Goal: Information Seeking & Learning: Learn about a topic

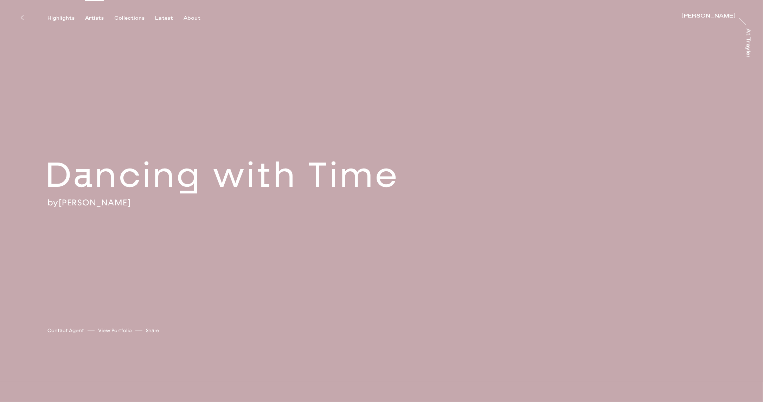
click at [92, 18] on div "Artists" at bounding box center [94, 18] width 19 height 6
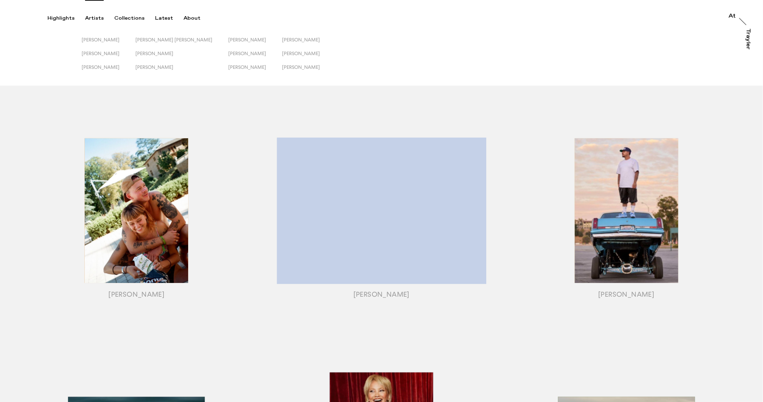
drag, startPoint x: 293, startPoint y: 53, endPoint x: 348, endPoint y: 52, distance: 54.8
click at [293, 53] on span "Sophie Harris-Taylor" at bounding box center [301, 54] width 38 height 6
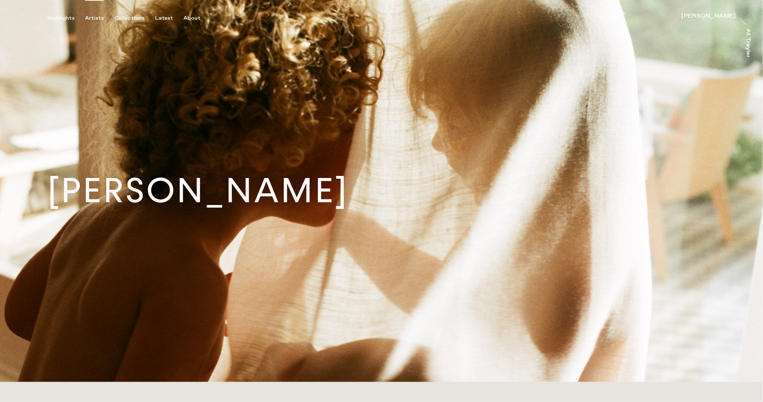
click at [89, 17] on div "Artists" at bounding box center [94, 18] width 19 height 6
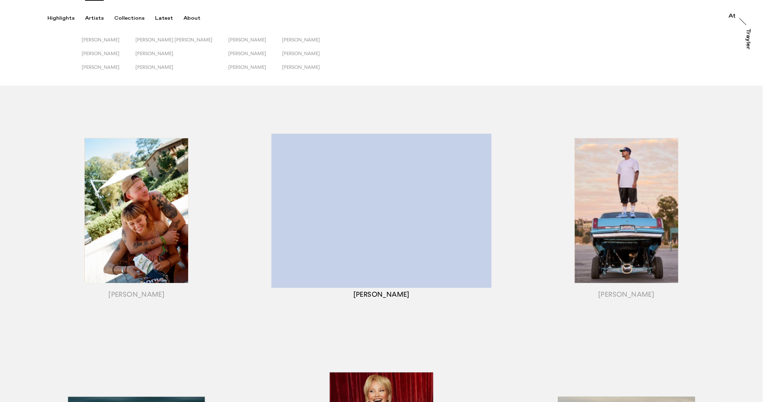
click at [357, 198] on div "button" at bounding box center [381, 219] width 245 height 221
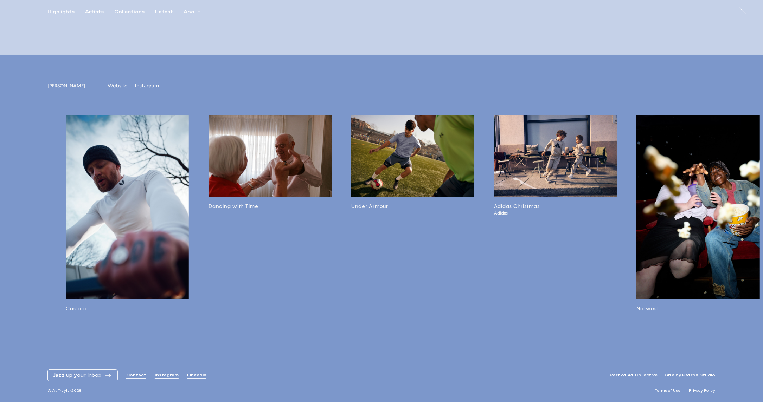
scroll to position [0, 126]
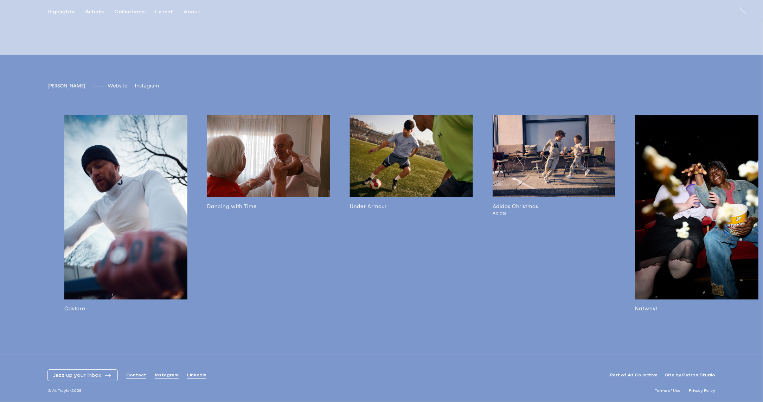
click at [257, 145] on img at bounding box center [268, 156] width 123 height 82
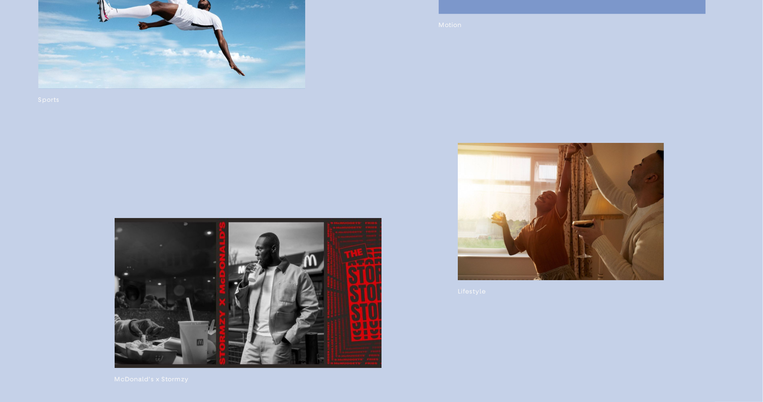
scroll to position [709, 0]
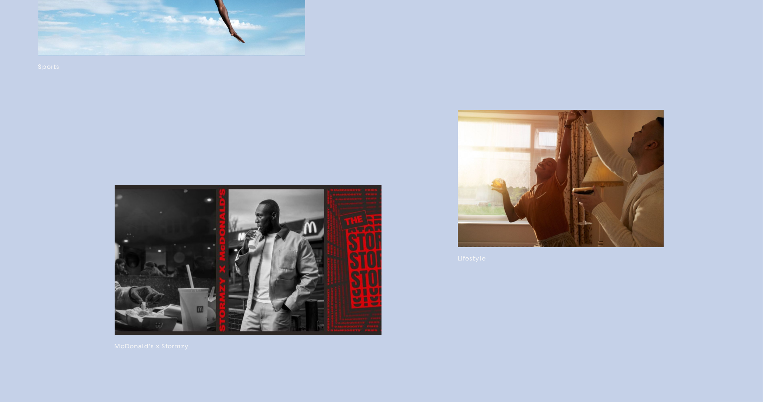
click at [503, 243] on link at bounding box center [561, 186] width 206 height 153
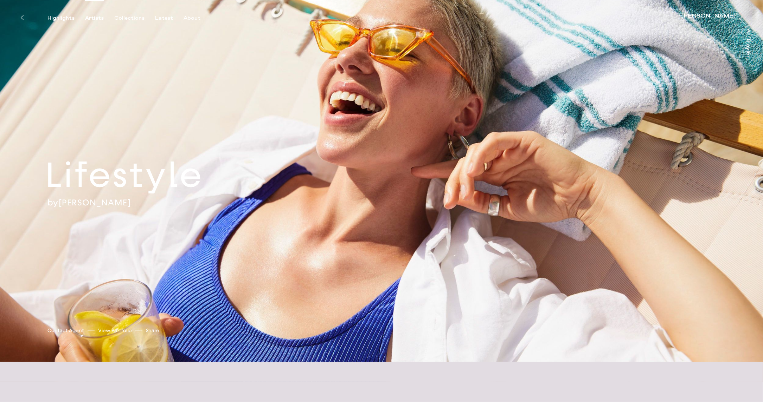
click at [94, 17] on div "Artists" at bounding box center [94, 18] width 19 height 6
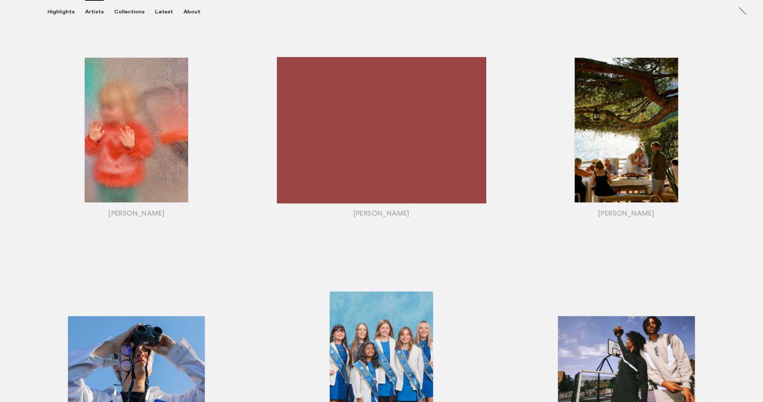
scroll to position [549, 0]
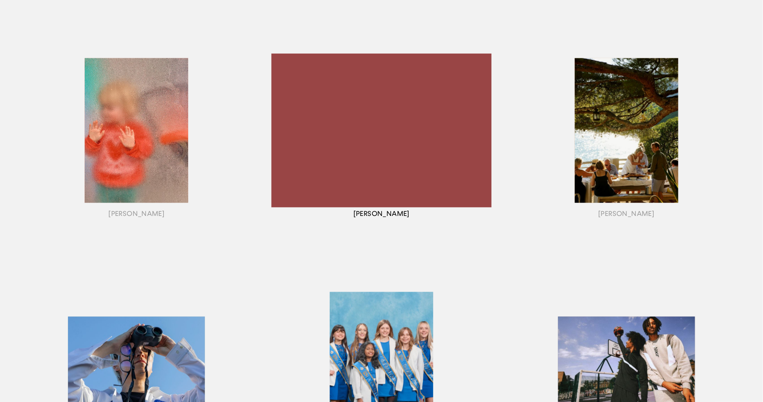
click at [379, 117] on div "button" at bounding box center [381, 139] width 245 height 221
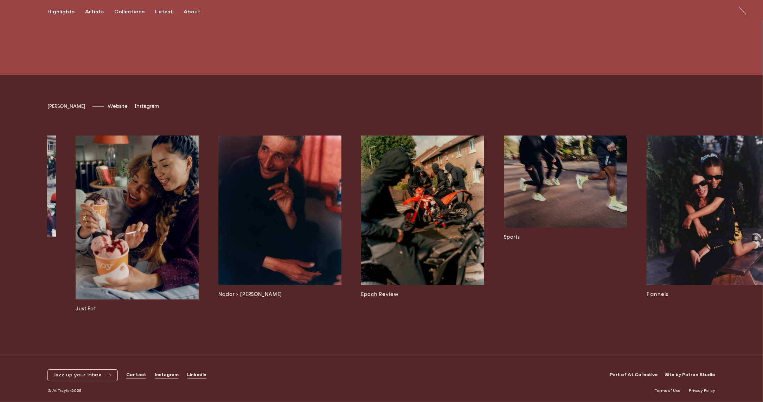
scroll to position [0, 2403]
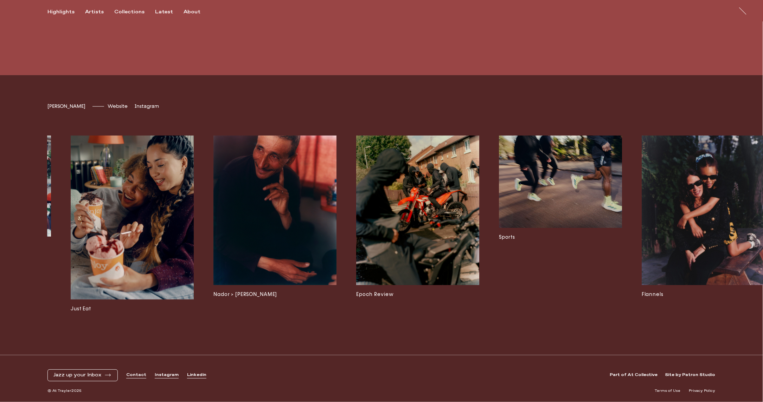
click at [537, 191] on img at bounding box center [560, 182] width 123 height 92
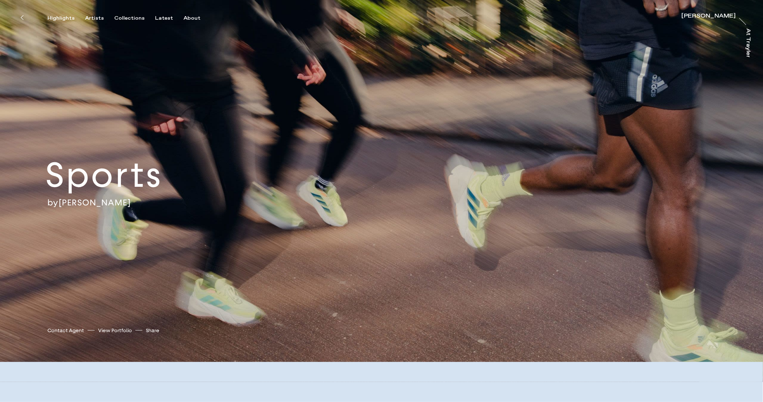
click at [719, 15] on div "Lewis Khan" at bounding box center [708, 16] width 54 height 6
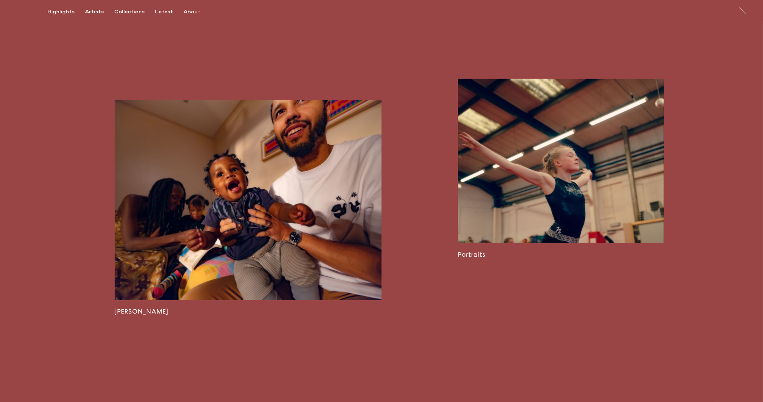
scroll to position [1397, 0]
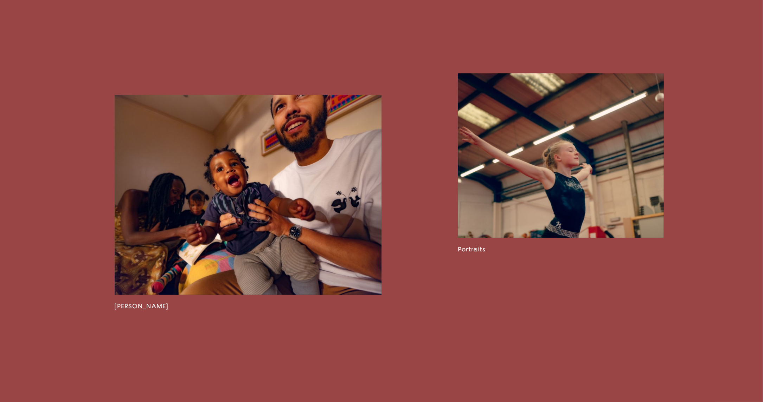
click at [524, 202] on link at bounding box center [561, 163] width 206 height 180
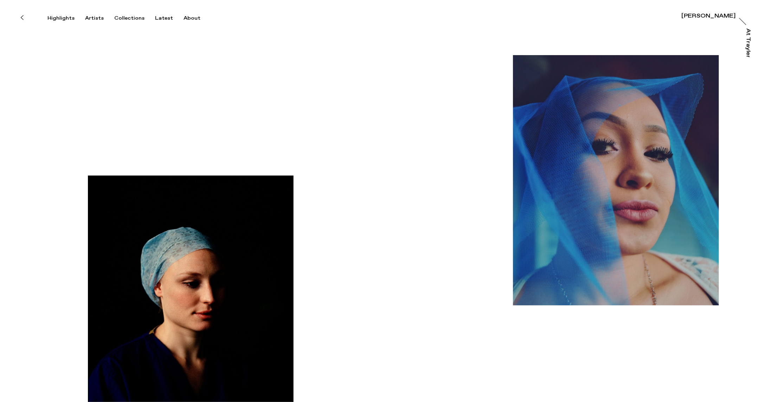
click at [714, 14] on div "Lewis Khan" at bounding box center [708, 16] width 54 height 6
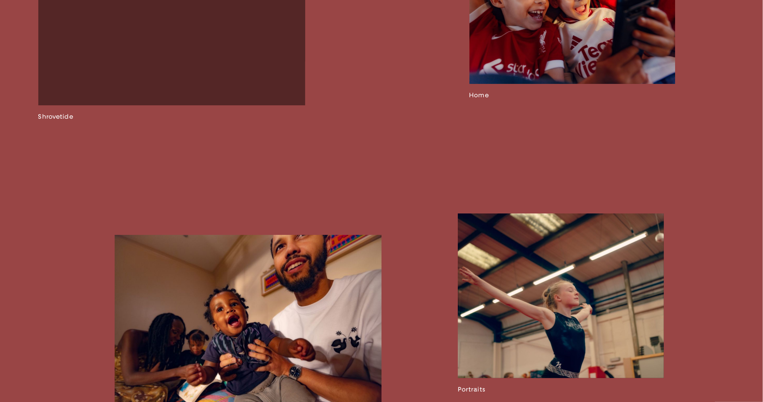
scroll to position [1260, 0]
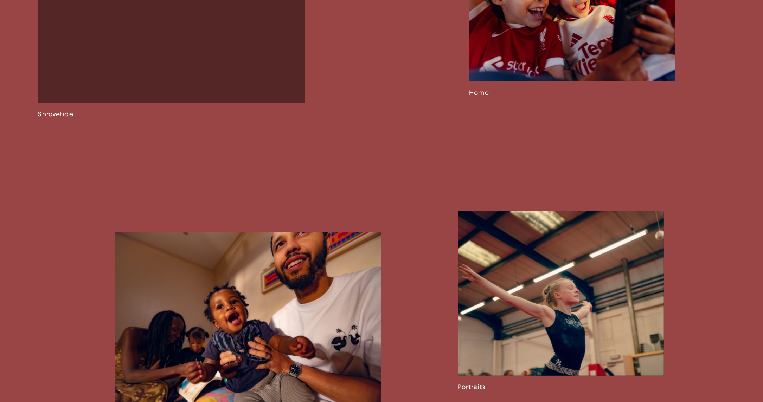
click at [507, 60] on link at bounding box center [572, 12] width 206 height 170
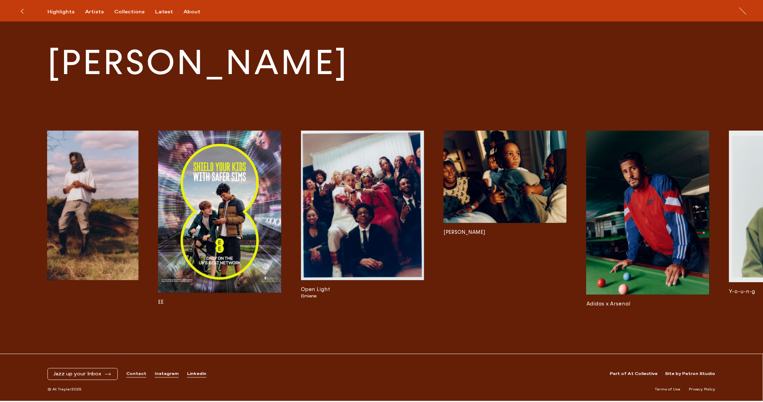
scroll to position [0, 317]
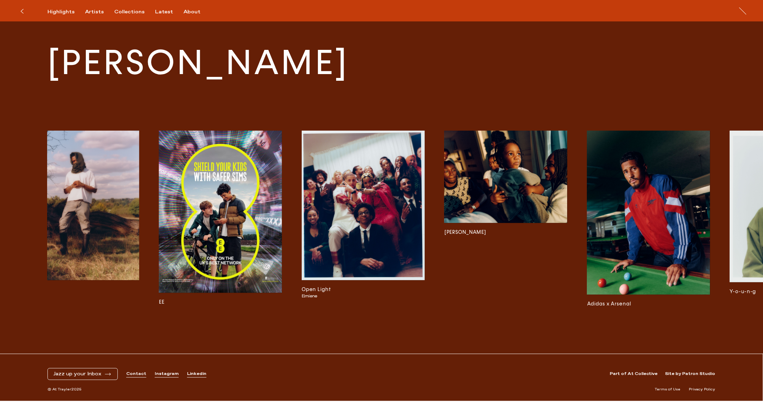
click at [499, 189] on img at bounding box center [505, 177] width 123 height 92
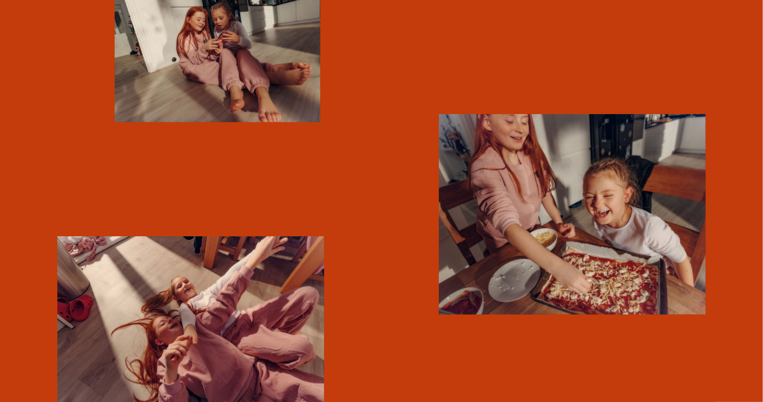
scroll to position [2779, 0]
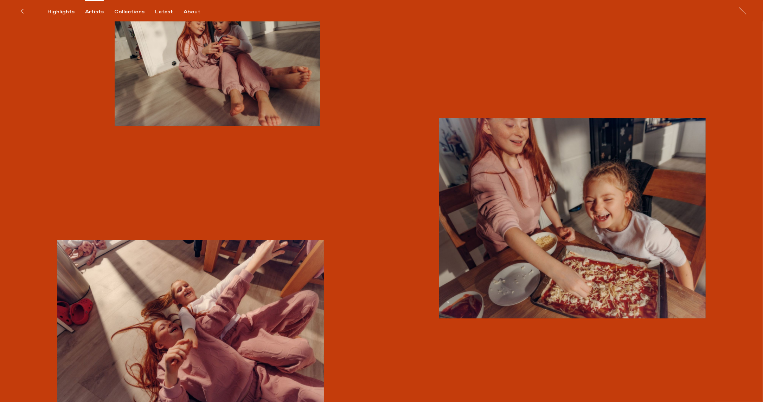
click at [95, 13] on div "Artists" at bounding box center [94, 12] width 19 height 6
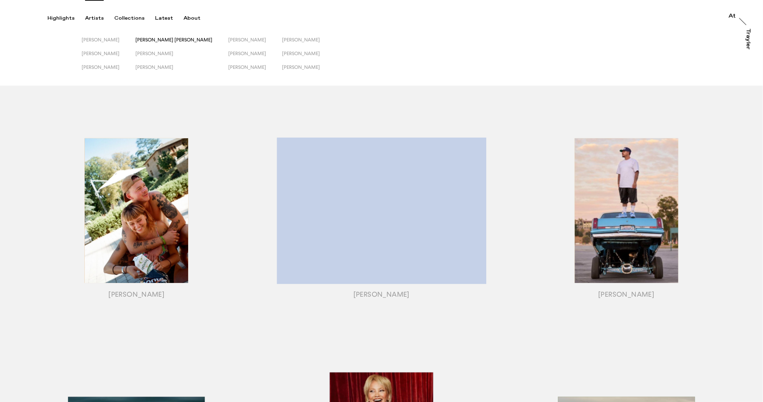
click at [182, 38] on span "[PERSON_NAME] [PERSON_NAME]" at bounding box center [173, 40] width 77 height 6
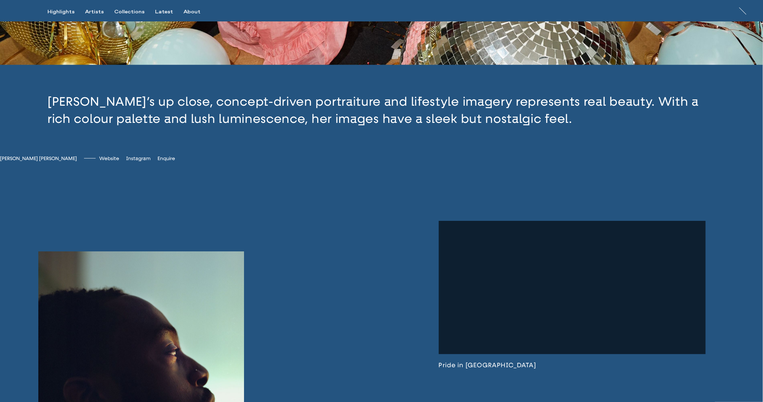
scroll to position [314, 0]
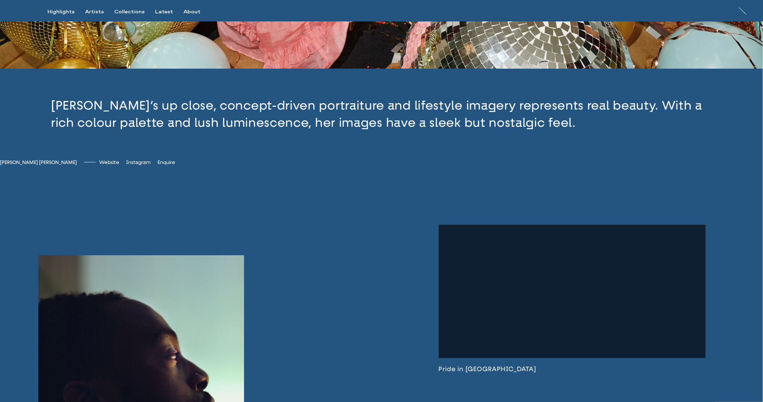
click at [378, 120] on button "button" at bounding box center [381, 114] width 763 height 91
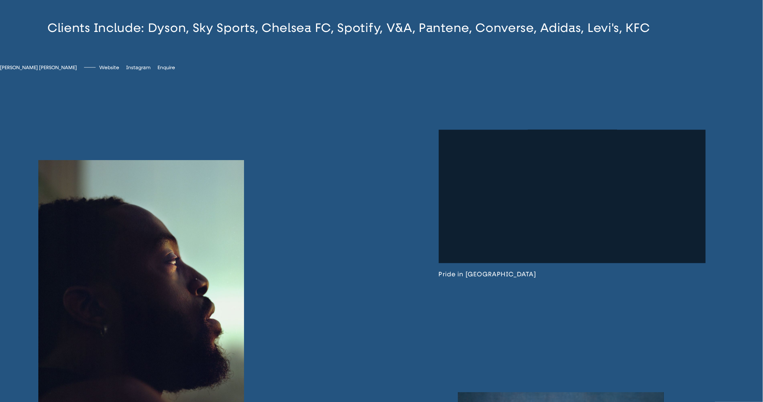
scroll to position [584, 0]
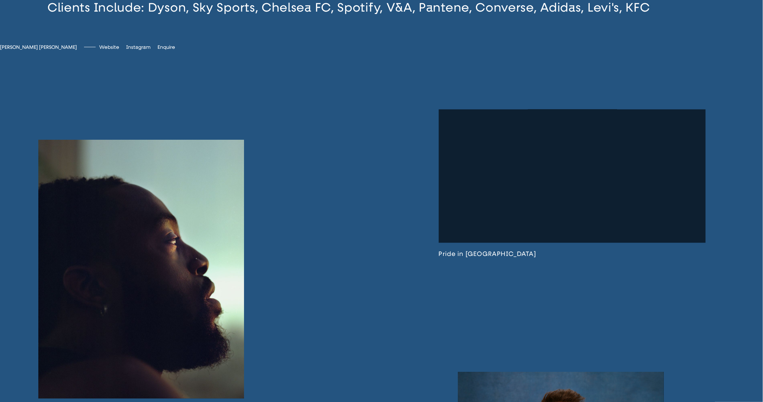
click at [154, 217] on link at bounding box center [141, 277] width 206 height 274
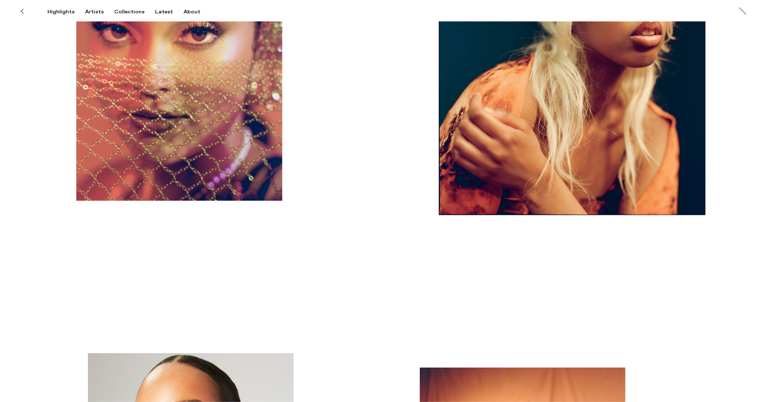
scroll to position [3735, 0]
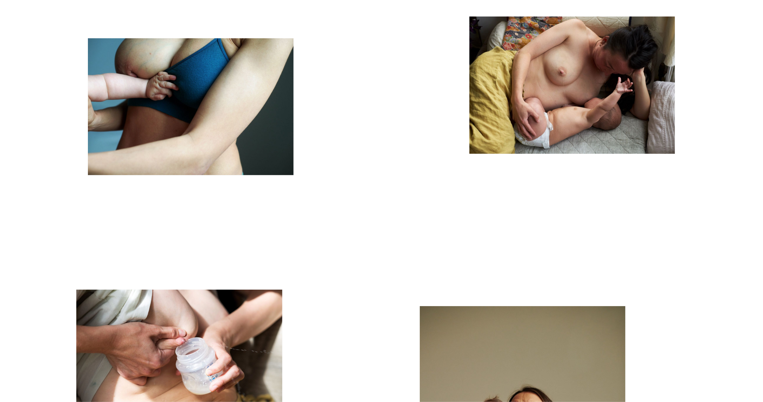
scroll to position [4248, 0]
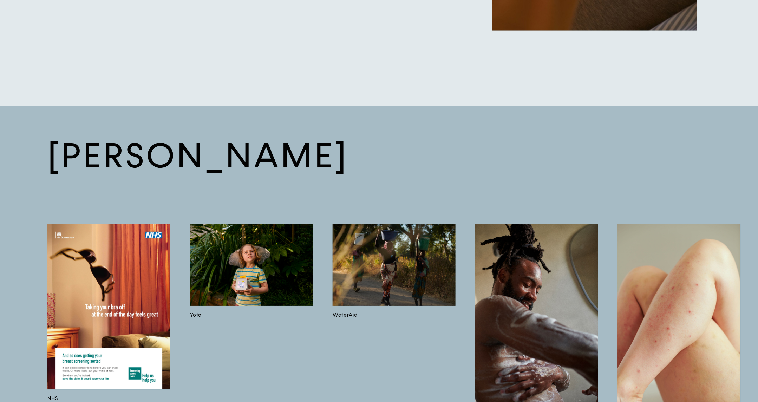
scroll to position [6775, 0]
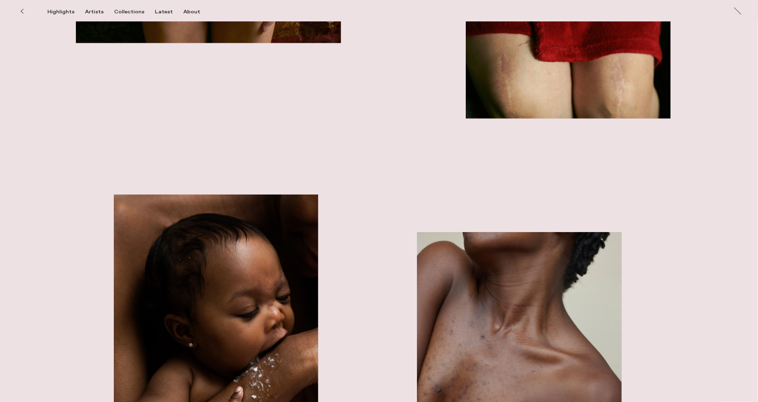
scroll to position [2286, 0]
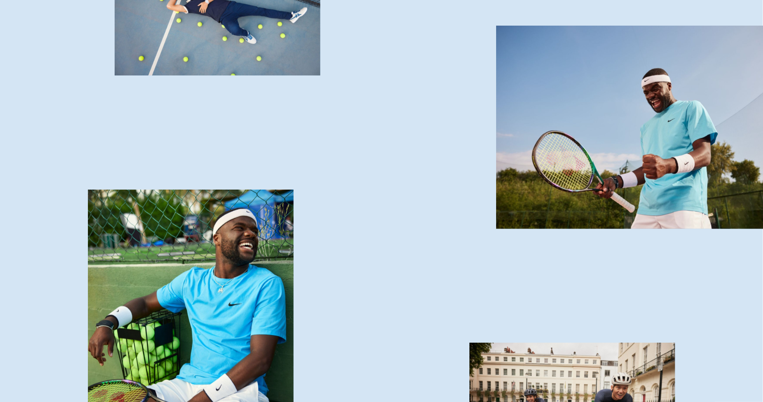
scroll to position [4561, 0]
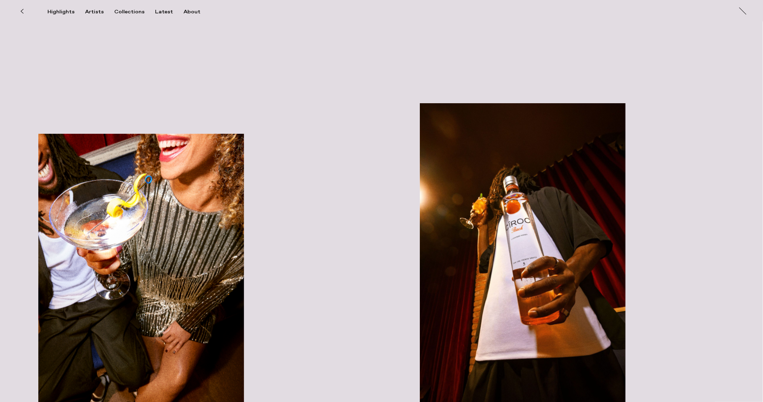
scroll to position [816, 0]
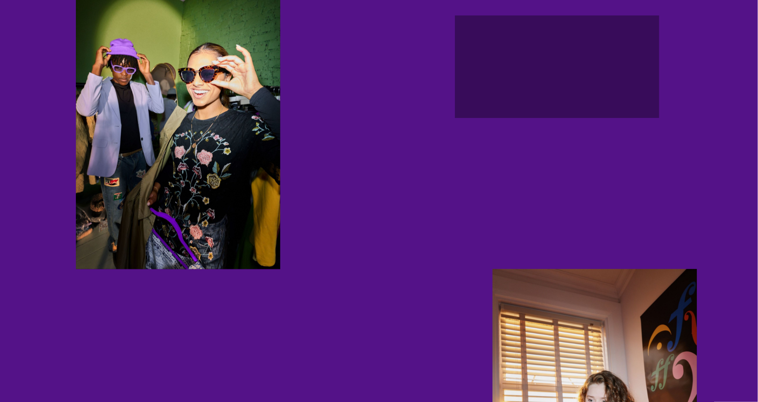
scroll to position [1401, 0]
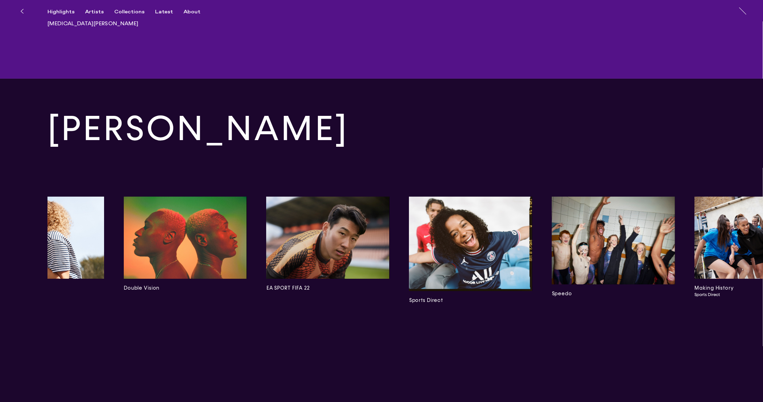
scroll to position [2724, 0]
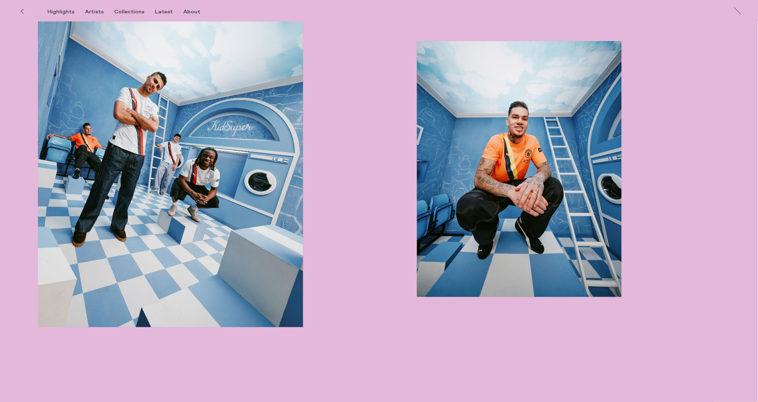
scroll to position [803, 0]
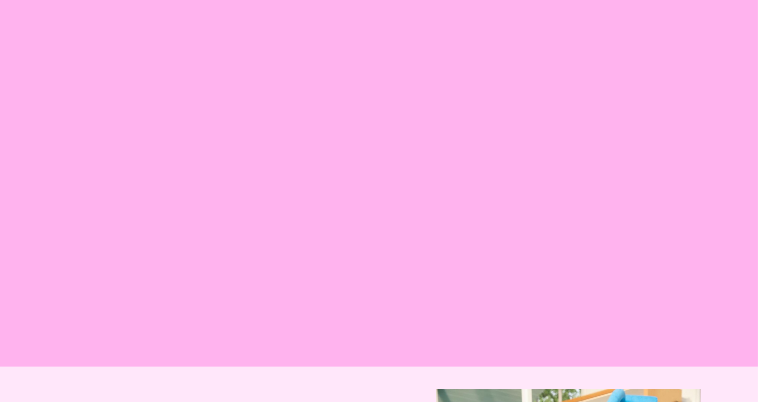
scroll to position [1549, 0]
